Goal: Information Seeking & Learning: Check status

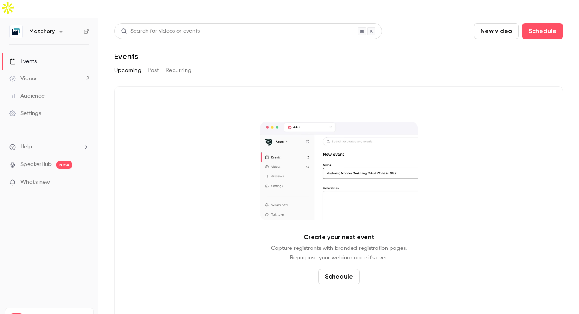
click at [61, 70] on link "Videos 2" at bounding box center [49, 78] width 98 height 17
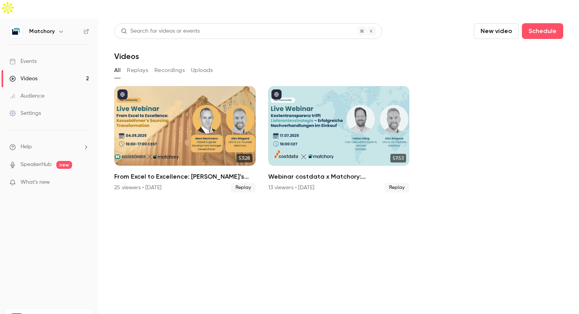
click at [52, 87] on link "Audience" at bounding box center [49, 95] width 98 height 17
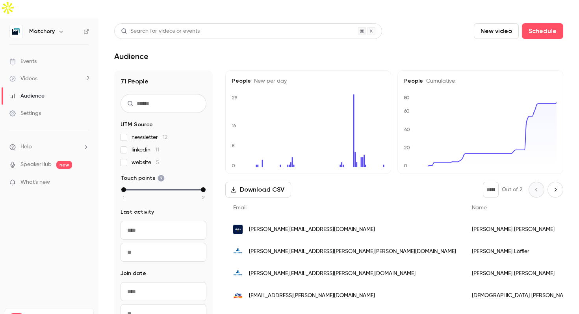
click at [61, 70] on link "Videos 2" at bounding box center [49, 78] width 98 height 17
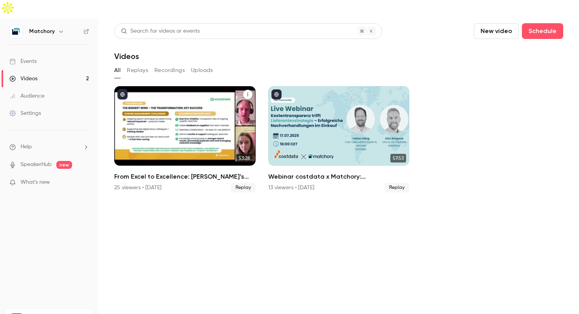
click at [162, 184] on div "25 viewers • [DATE]" at bounding box center [137, 188] width 47 height 8
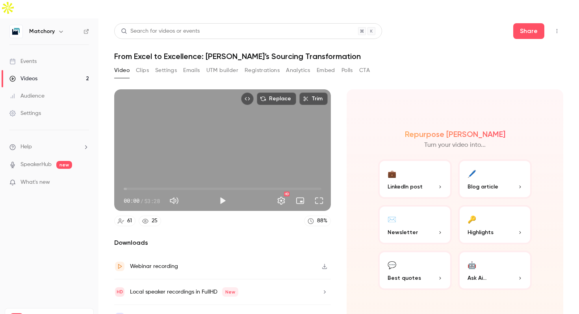
click at [149, 216] on link "25" at bounding box center [150, 221] width 22 height 11
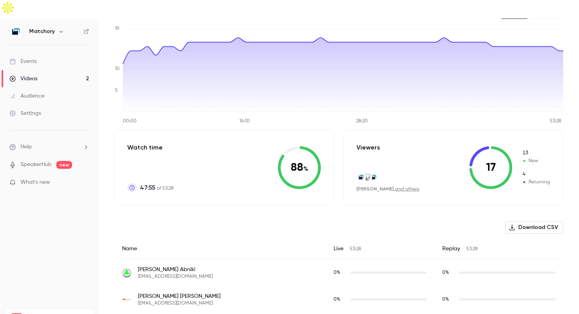
scroll to position [85, 0]
click at [399, 186] on link "and others" at bounding box center [407, 188] width 24 height 5
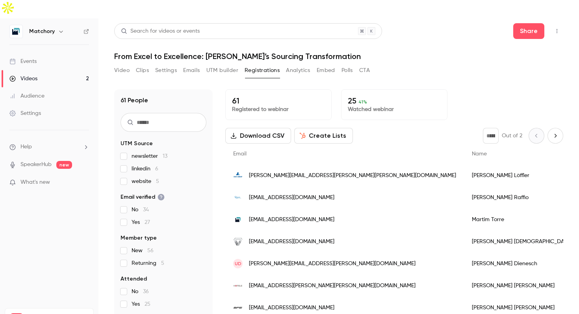
click at [557, 133] on icon "Next page" at bounding box center [555, 136] width 9 height 6
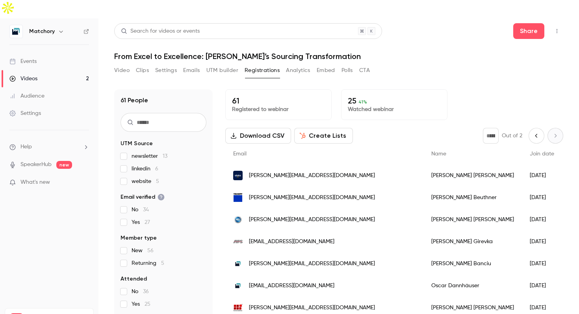
click at [529, 128] on button "Previous page" at bounding box center [537, 136] width 16 height 16
type input "*"
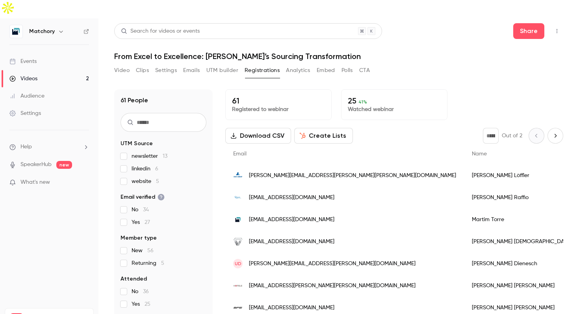
click at [263, 106] on p "Registered to webinar" at bounding box center [278, 110] width 93 height 8
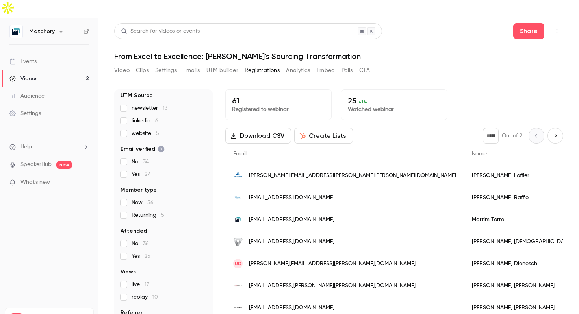
click at [359, 106] on p "Watched webinar" at bounding box center [394, 110] width 93 height 8
drag, startPoint x: 350, startPoint y: 79, endPoint x: 371, endPoint y: 79, distance: 21.3
click at [371, 96] on p "25 41 %" at bounding box center [394, 100] width 93 height 9
click at [352, 96] on p "25 41 %" at bounding box center [394, 100] width 93 height 9
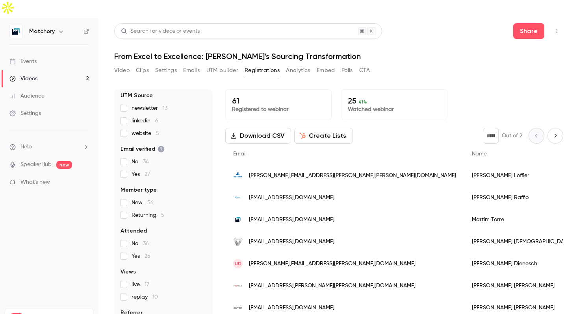
click at [352, 96] on p "25 41 %" at bounding box center [394, 100] width 93 height 9
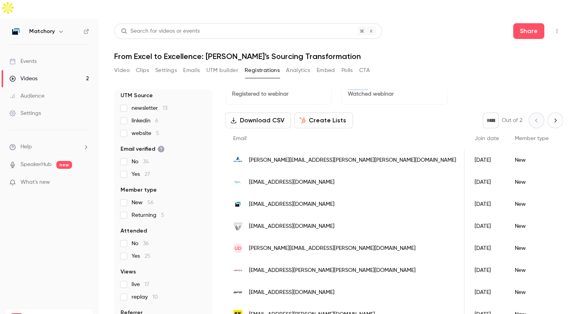
scroll to position [16, 0]
click at [400, 90] on p "Watched webinar" at bounding box center [394, 94] width 93 height 8
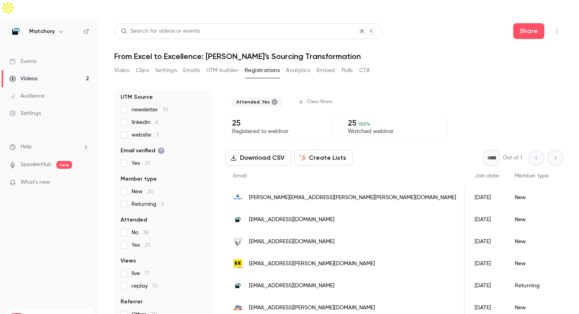
scroll to position [0, 0]
